Goal: Transaction & Acquisition: Purchase product/service

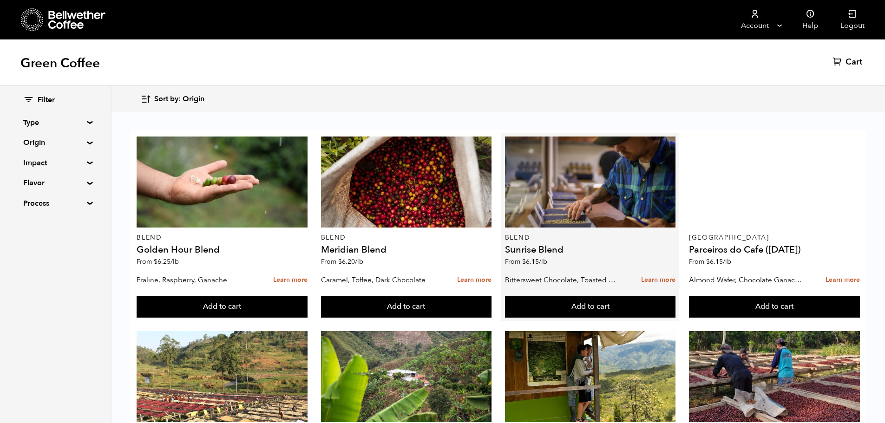
click at [578, 230] on div "Blend Sunrise Blend From $ 6.15 /lb" at bounding box center [590, 204] width 171 height 134
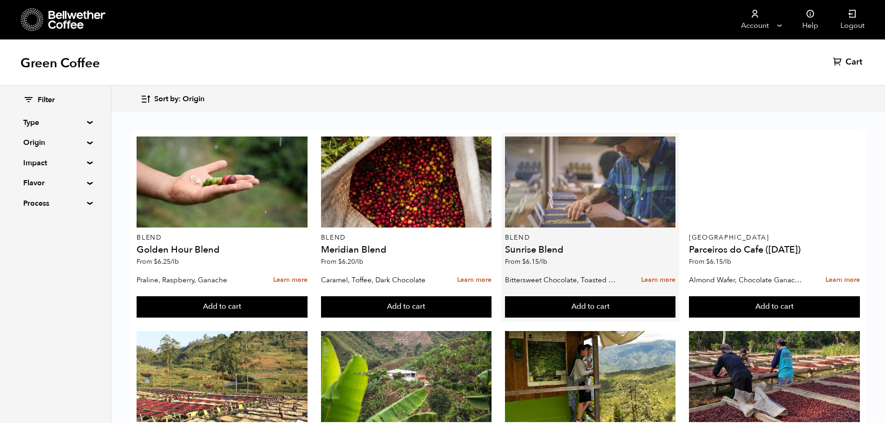
click at [598, 208] on div at bounding box center [590, 182] width 171 height 91
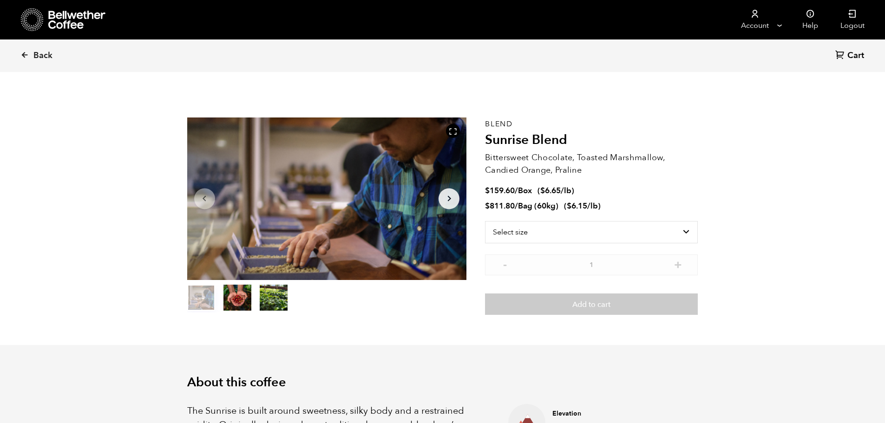
scroll to position [404, 495]
click at [626, 236] on select "Select size Bag (60kg) (132 lbs) Box (24 lbs)" at bounding box center [591, 232] width 213 height 22
select select "box"
click at [485, 221] on select "Select size Bag (60kg) (132 lbs) Box (24 lbs)" at bounding box center [591, 232] width 213 height 22
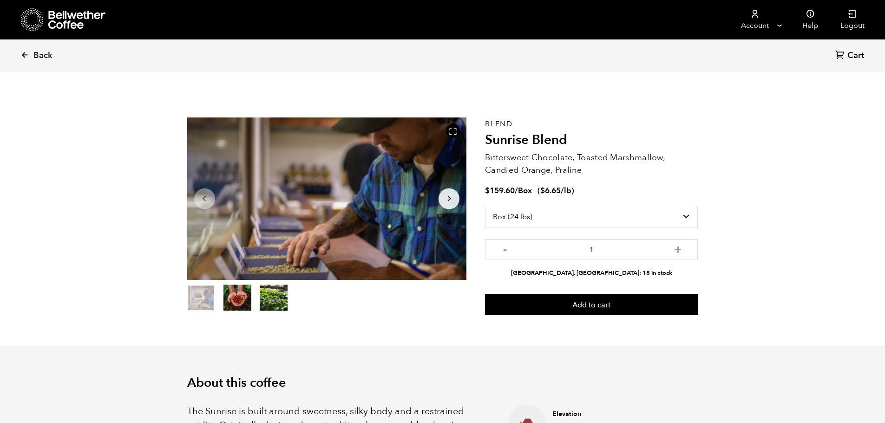
click at [623, 173] on p "Bittersweet Chocolate, Toasted Marshmallow, Candied Orange, Praline" at bounding box center [591, 163] width 213 height 25
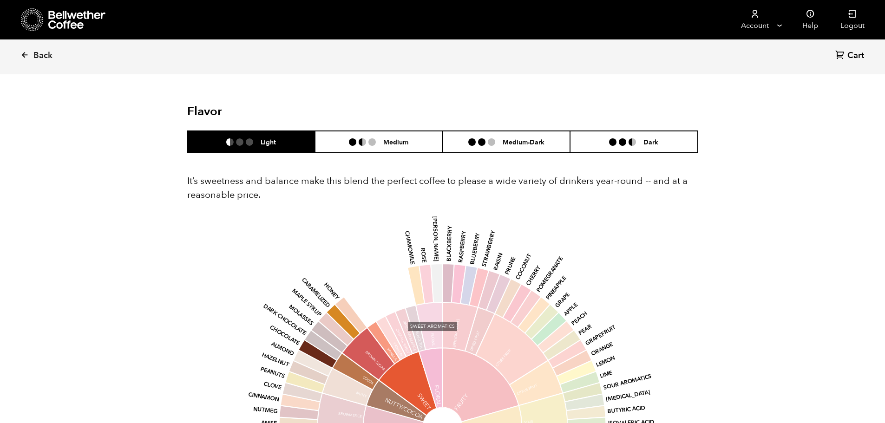
scroll to position [511, 0]
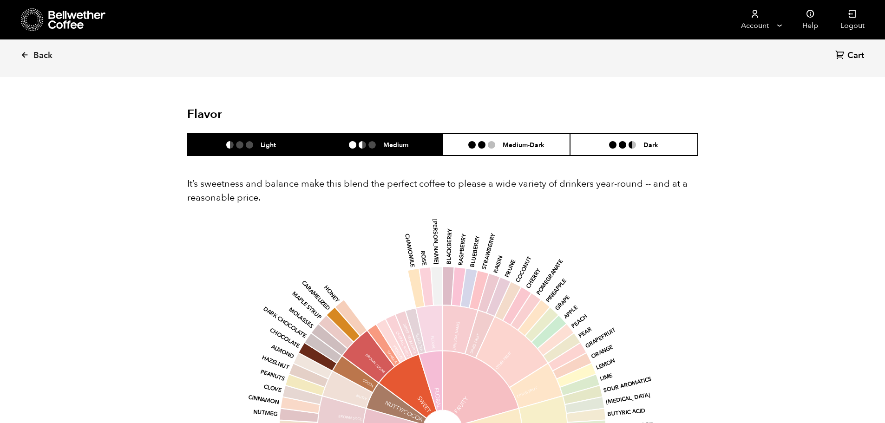
click at [405, 144] on h6 "Medium" at bounding box center [395, 145] width 25 height 8
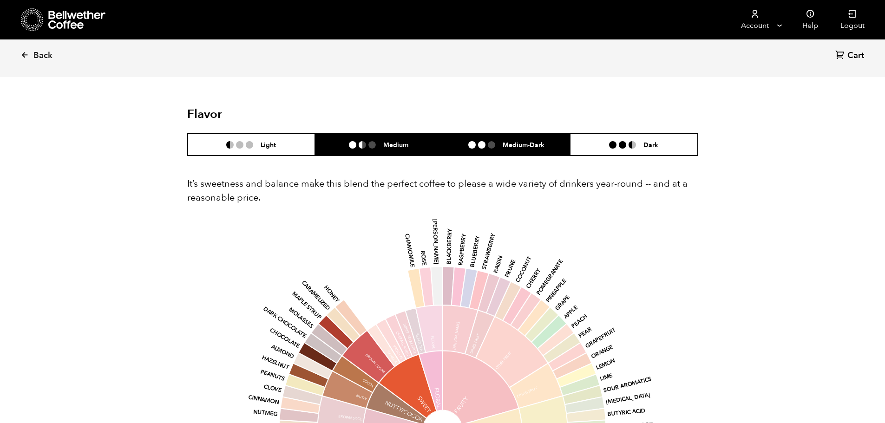
click at [489, 136] on li "Medium-Dark" at bounding box center [507, 145] width 128 height 22
click at [395, 139] on li "Medium" at bounding box center [379, 145] width 128 height 22
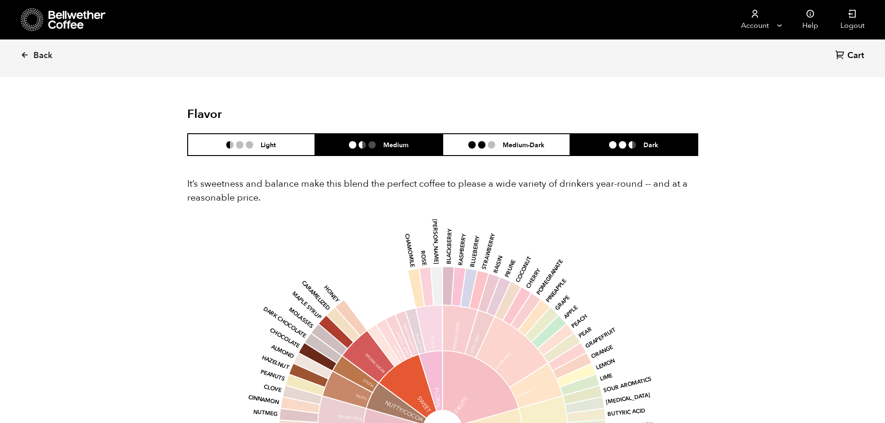
click at [603, 147] on li "Dark" at bounding box center [634, 145] width 128 height 22
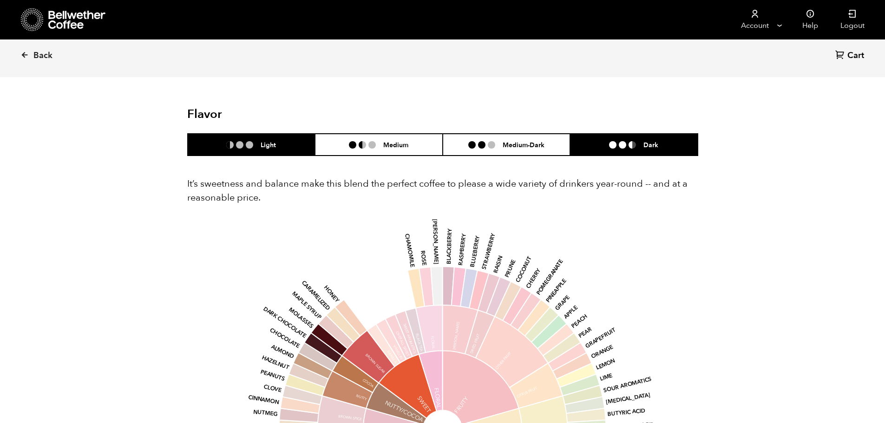
click at [243, 147] on li at bounding box center [239, 144] width 7 height 7
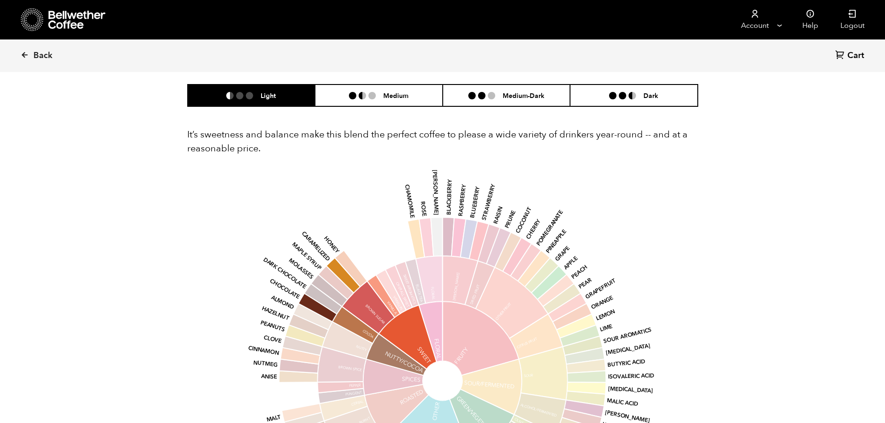
scroll to position [604, 0]
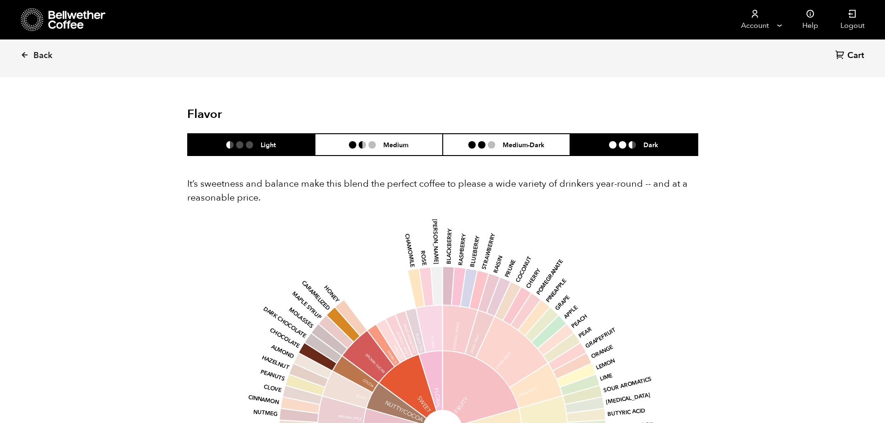
click at [629, 148] on li at bounding box center [632, 144] width 7 height 7
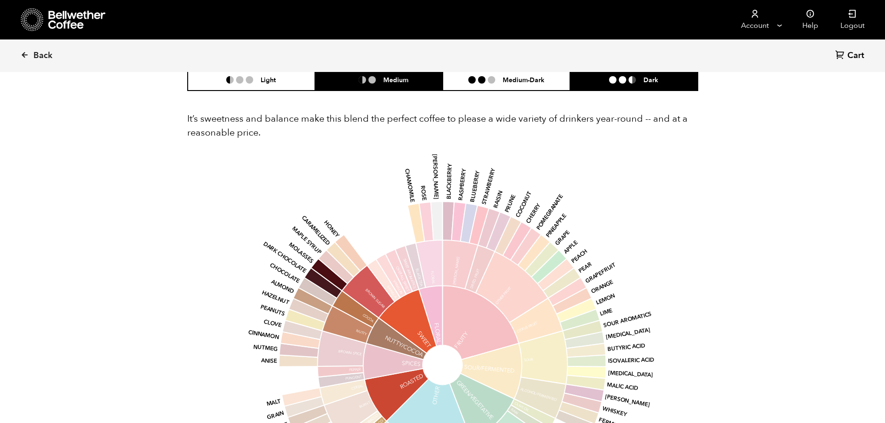
scroll to position [511, 0]
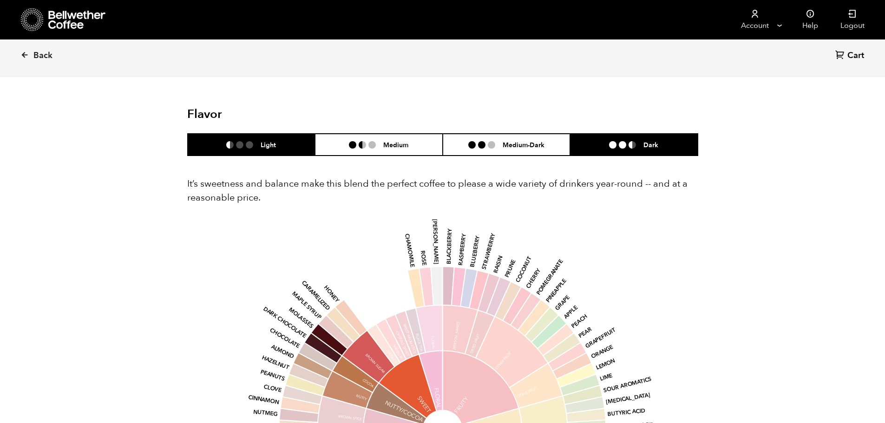
click at [271, 138] on li "Light" at bounding box center [252, 145] width 128 height 22
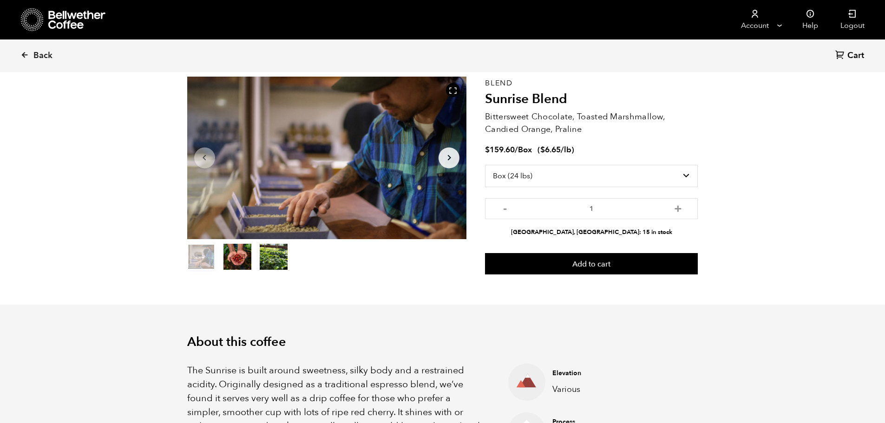
scroll to position [0, 0]
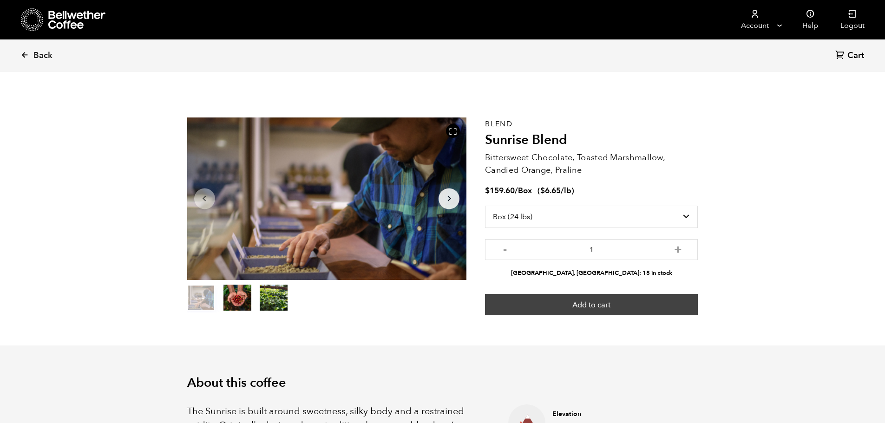
click at [553, 307] on button "Add to cart" at bounding box center [591, 304] width 213 height 21
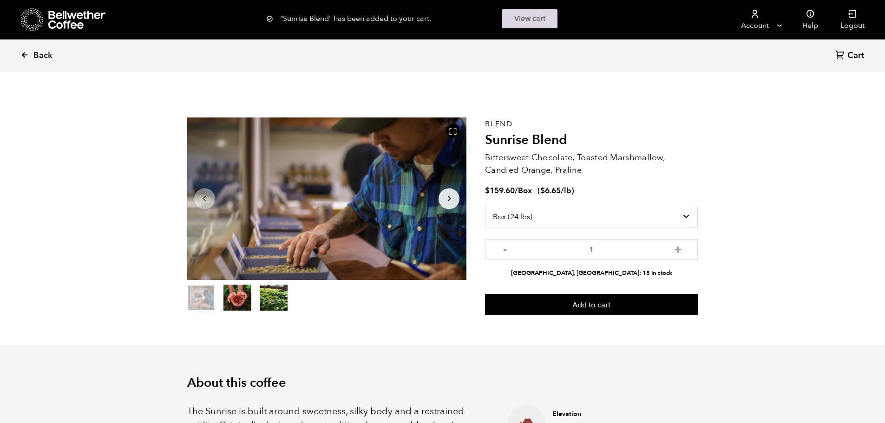
click at [539, 18] on link "View cart" at bounding box center [530, 18] width 56 height 19
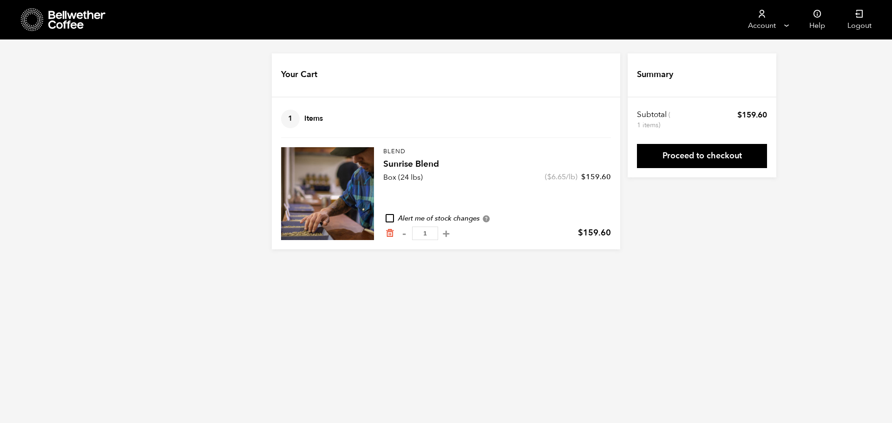
click at [659, 151] on link "Proceed to checkout" at bounding box center [702, 156] width 130 height 24
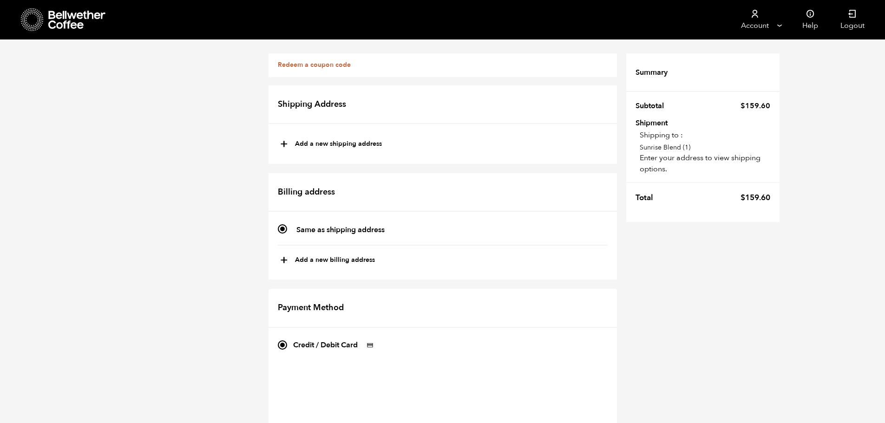
click at [293, 142] on button "+ Add a new shipping address" at bounding box center [331, 145] width 102 height 16
type input "New address"
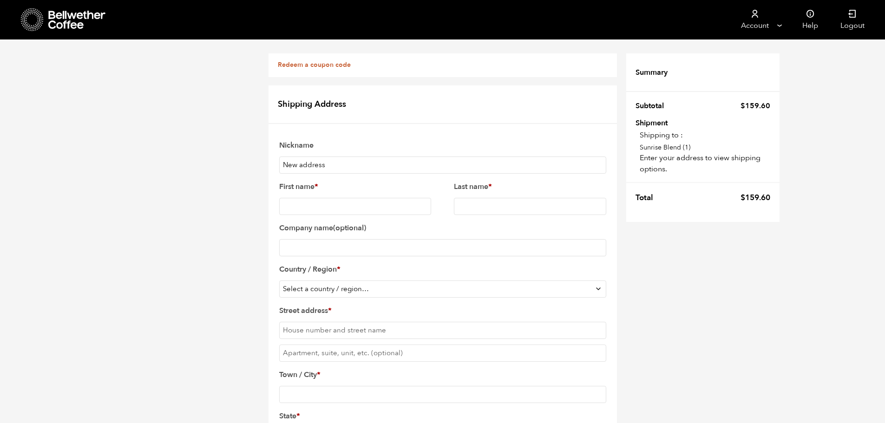
click at [301, 163] on input "New address" at bounding box center [442, 165] width 327 height 17
drag, startPoint x: 362, startPoint y: 164, endPoint x: 217, endPoint y: 165, distance: 145.4
type input "Late Mouse Lounge"
type input "Taven"
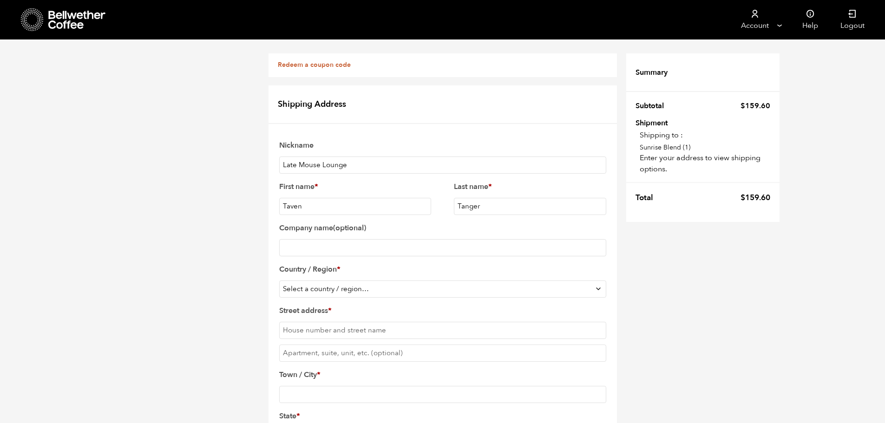
type input "Tanger"
type input "Late Mouse LLC"
click at [378, 291] on select "Select a country / region… Afghanistan Åland Islands Albania Algeria American S…" at bounding box center [442, 289] width 327 height 17
select select "US"
click at [279, 281] on select "Select a country / region… Afghanistan Åland Islands Albania Algeria American S…" at bounding box center [442, 289] width 327 height 17
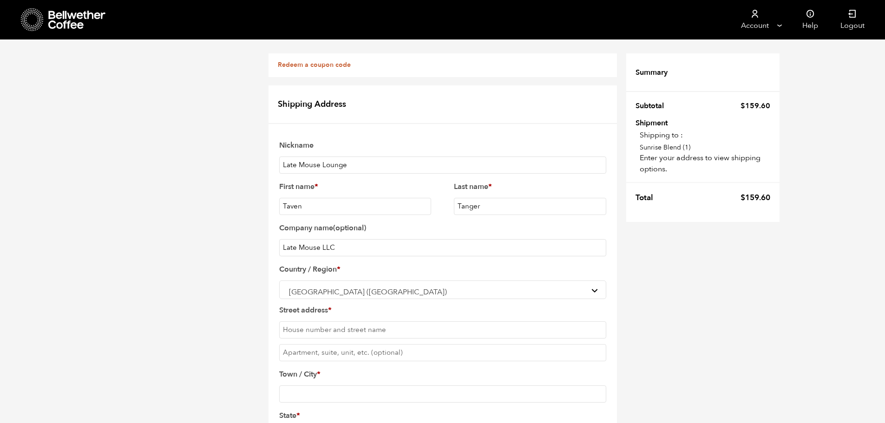
scroll to position [93, 0]
click at [333, 321] on input "Street address *" at bounding box center [442, 329] width 327 height 17
type input "13000 Folsom Boulevard"
type input "STE 302A"
type input "Folsom"
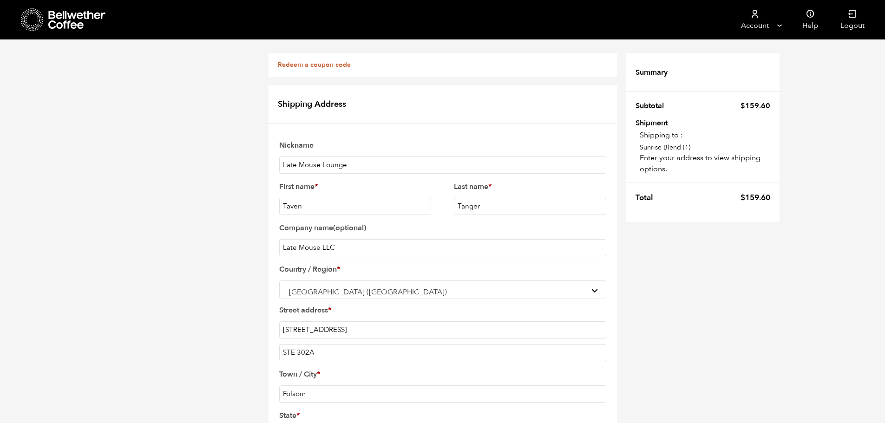
select select "CA"
type input "95630"
type input "9163373700"
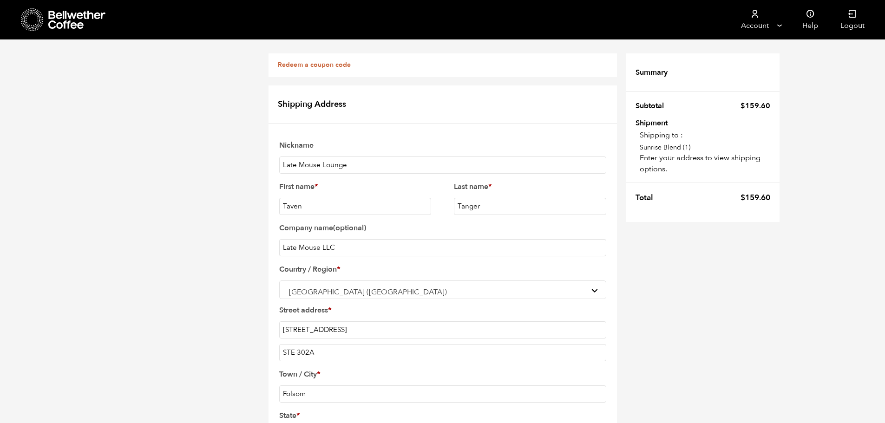
type input "[EMAIL_ADDRESS][DOMAIN_NAME]"
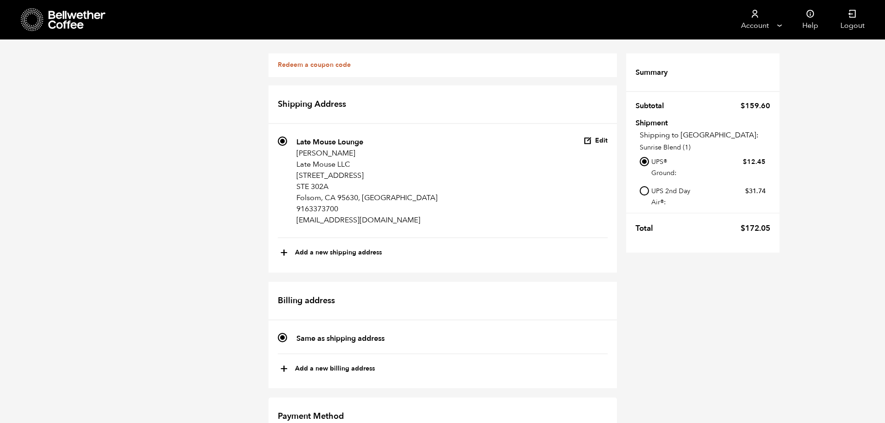
click at [197, 179] on div "Redeem a coupon code If you have a coupon code, please apply it below. Apply co…" at bounding box center [442, 418] width 885 height 758
checkbox input "true"
